Goal: Task Accomplishment & Management: Manage account settings

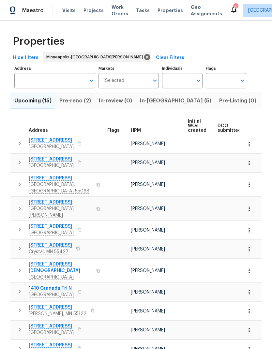
click at [154, 97] on span "In-[GEOGRAPHIC_DATA] (5)" at bounding box center [175, 100] width 71 height 9
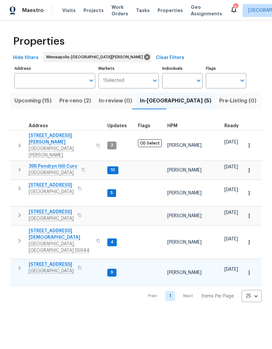
click at [52, 261] on span "[STREET_ADDRESS]" at bounding box center [51, 264] width 45 height 7
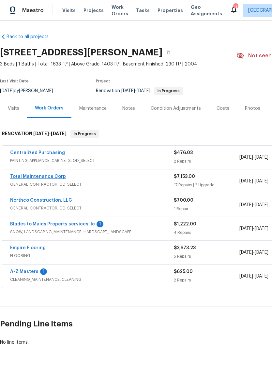
click at [48, 176] on link "Total Maintenance Corp" at bounding box center [38, 176] width 56 height 5
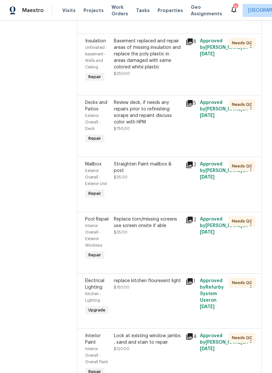
scroll to position [1037, 0]
click at [251, 165] on icon "button" at bounding box center [251, 169] width 8 height 8
click at [255, 141] on li "Cancel" at bounding box center [253, 141] width 25 height 11
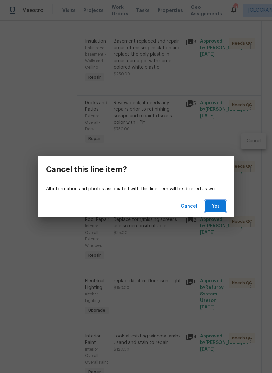
click at [218, 207] on span "Yes" at bounding box center [215, 206] width 10 height 8
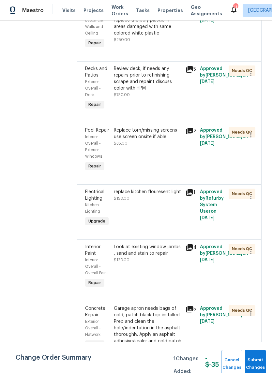
scroll to position [16, 0]
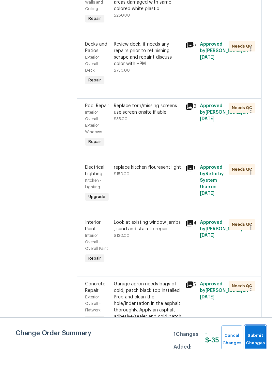
click at [256, 356] on span "Submit Changes" at bounding box center [255, 363] width 14 height 15
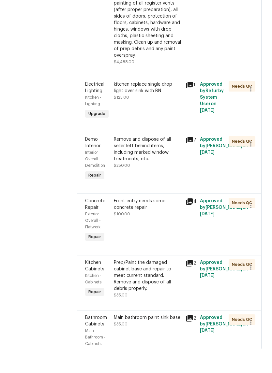
scroll to position [572, 0]
